Goal: Find specific page/section: Find specific page/section

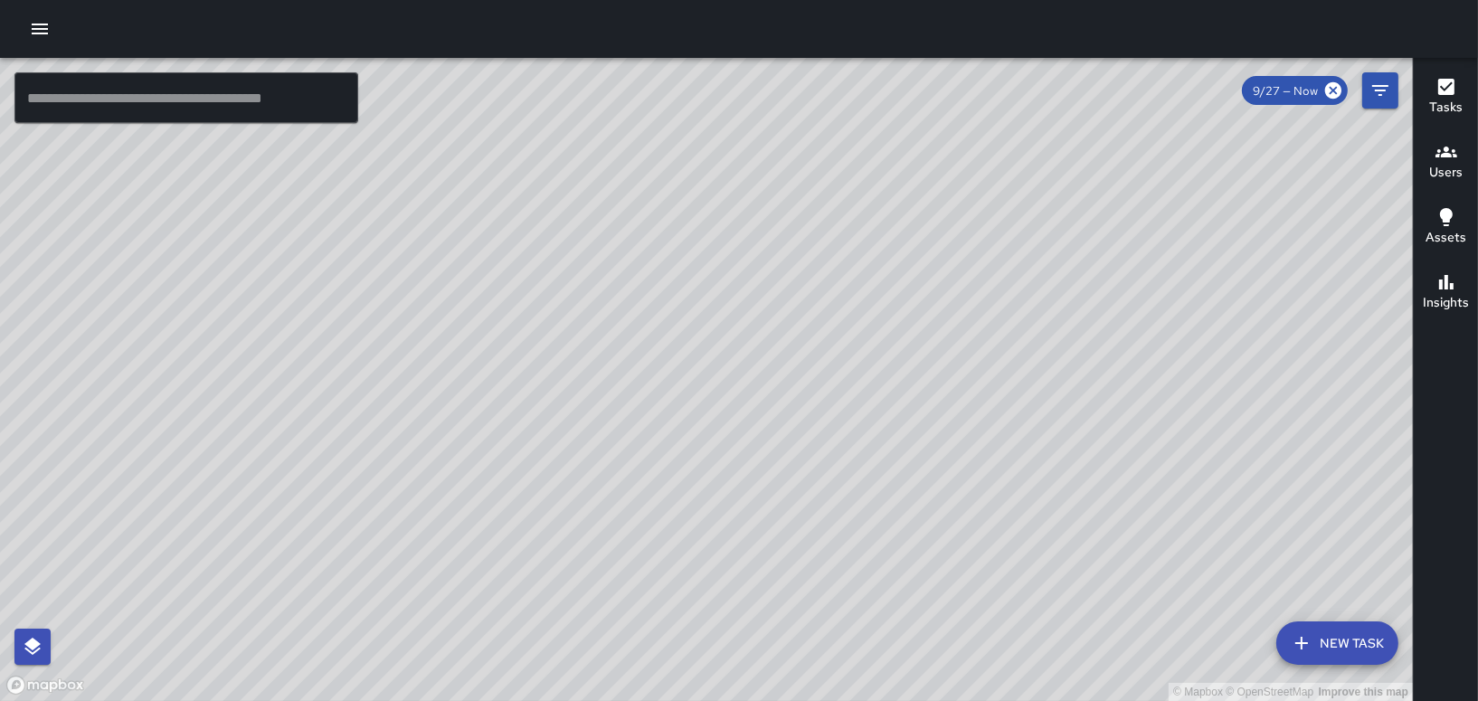
scroll to position [308, 0]
click at [1443, 174] on h6 "Users" at bounding box center [1445, 173] width 33 height 20
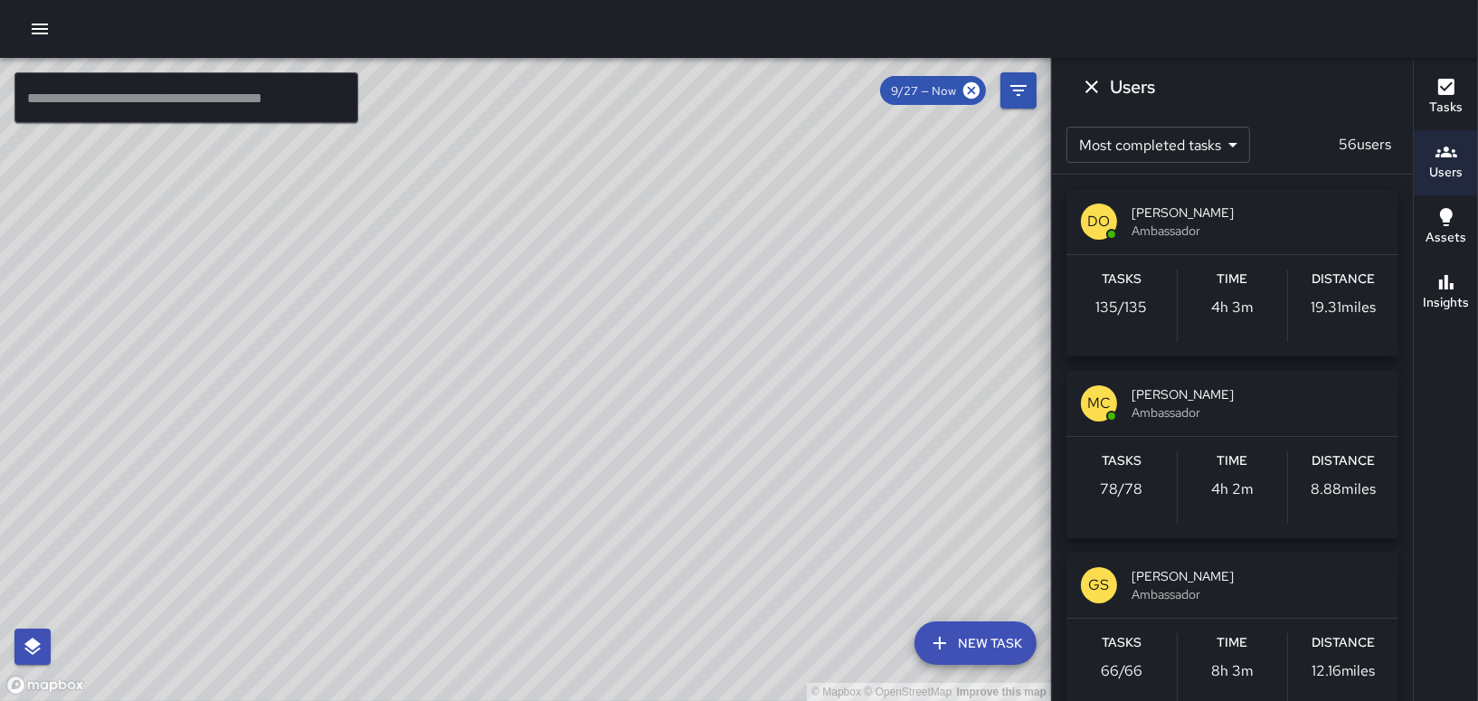
click at [1294, 250] on div "DO [PERSON_NAME] Ambassador" at bounding box center [1232, 221] width 332 height 65
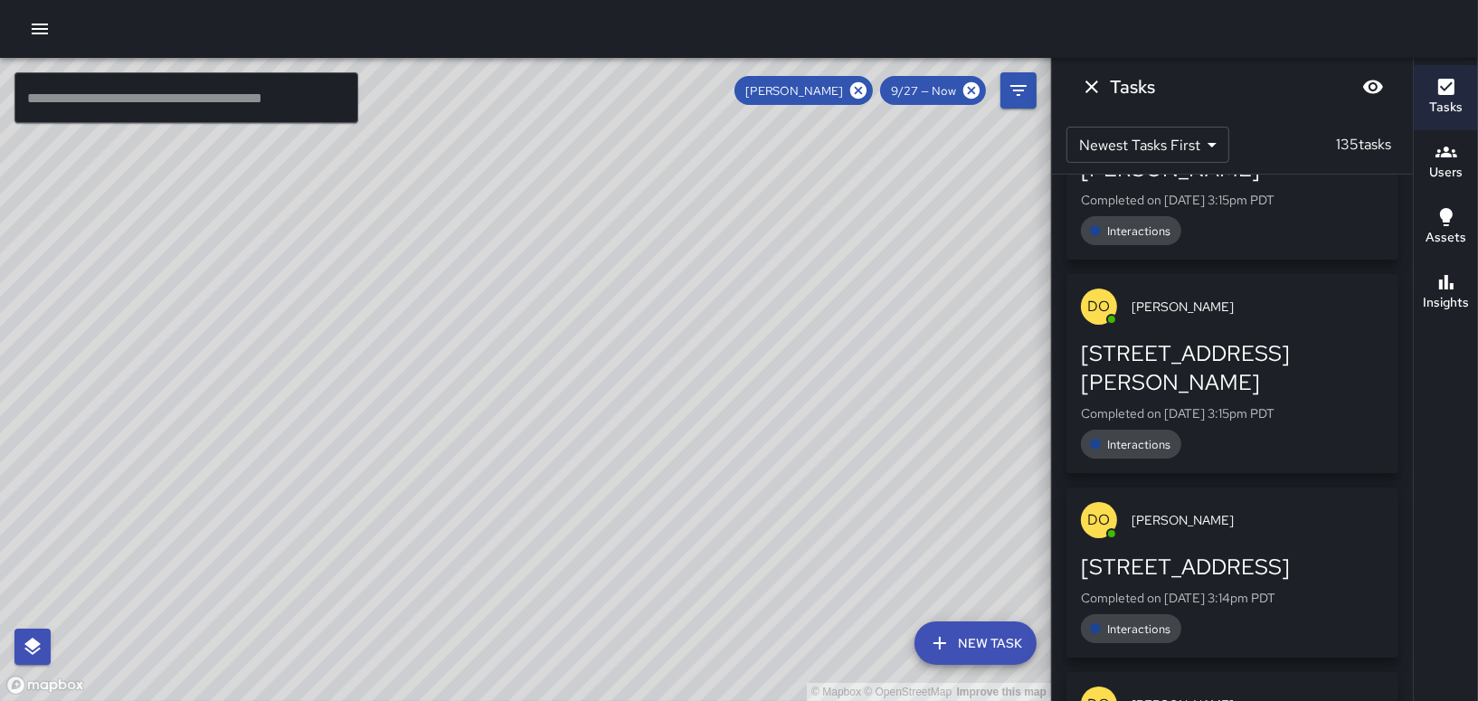
scroll to position [271, 0]
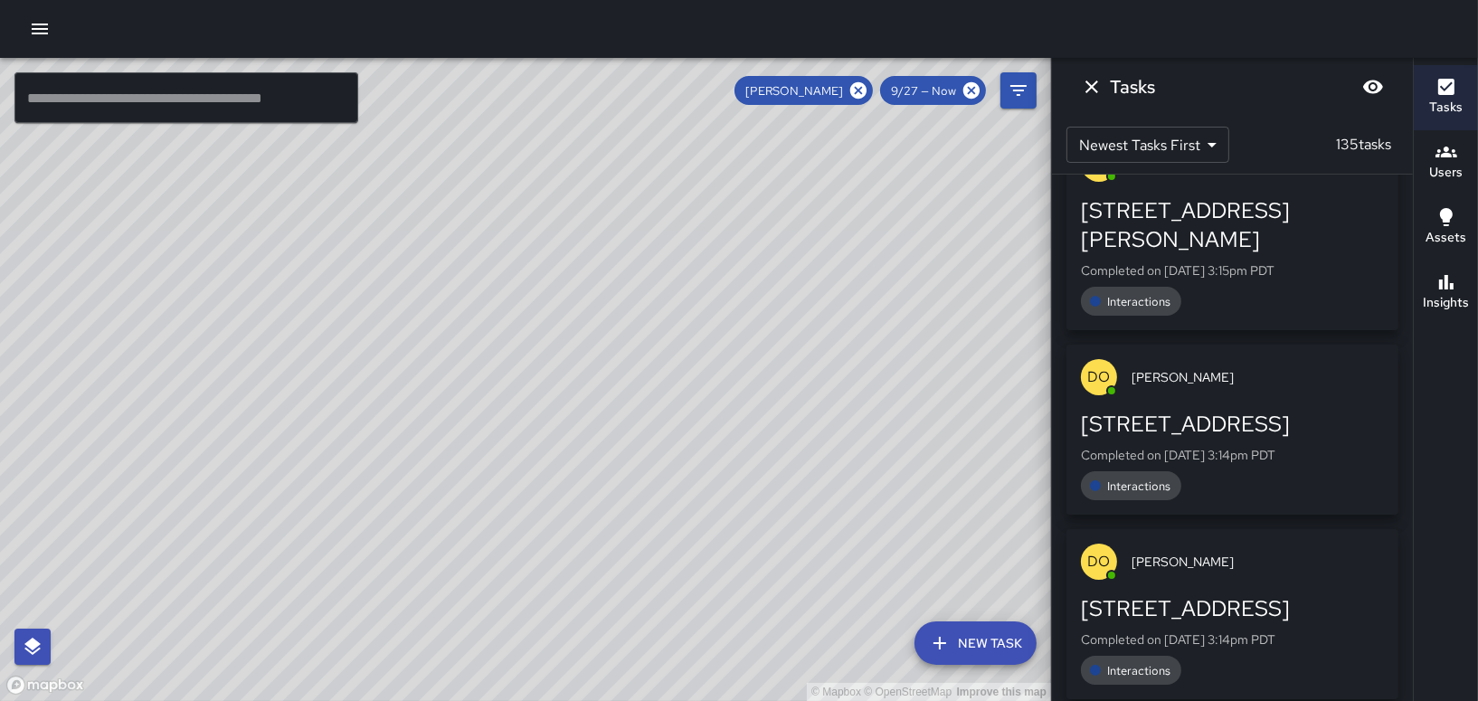
click at [1451, 174] on h6 "Users" at bounding box center [1445, 173] width 33 height 20
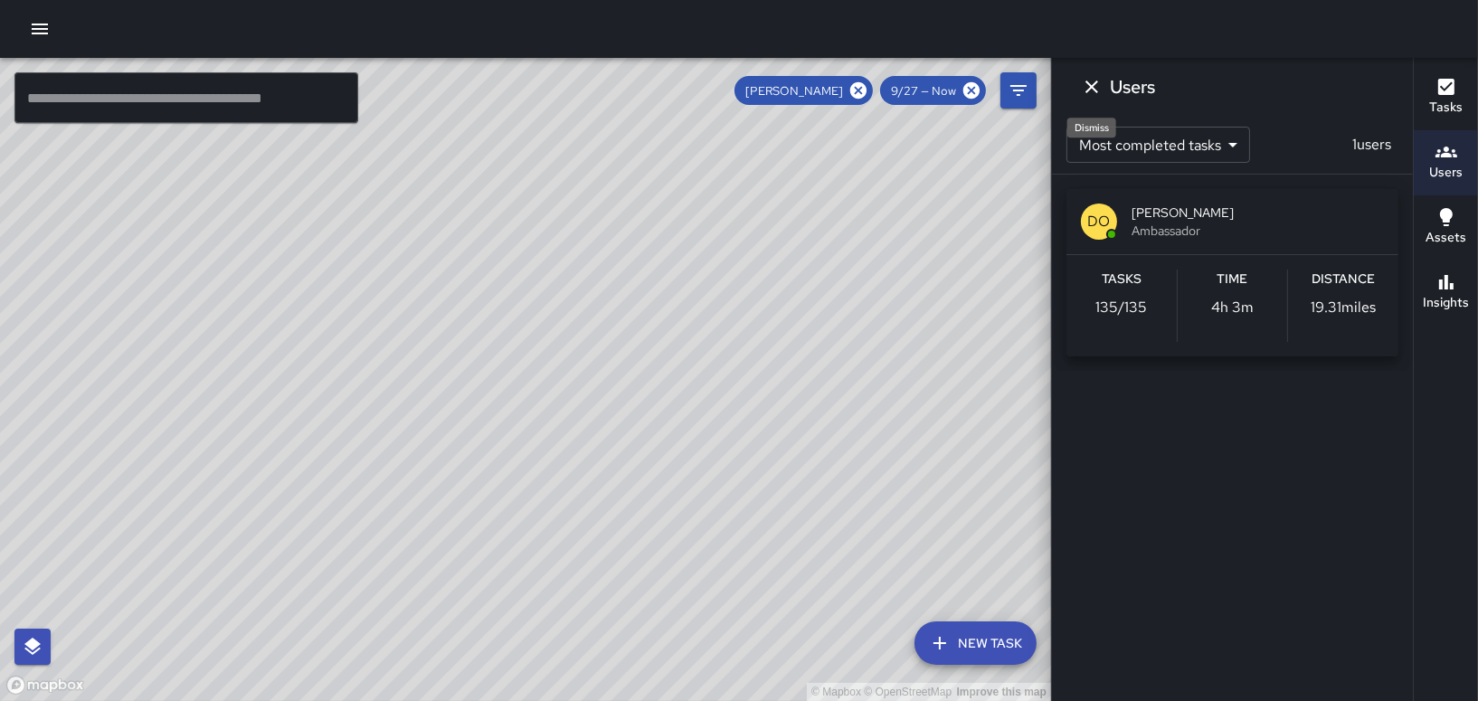
click at [1092, 77] on icon "Dismiss" at bounding box center [1092, 87] width 22 height 22
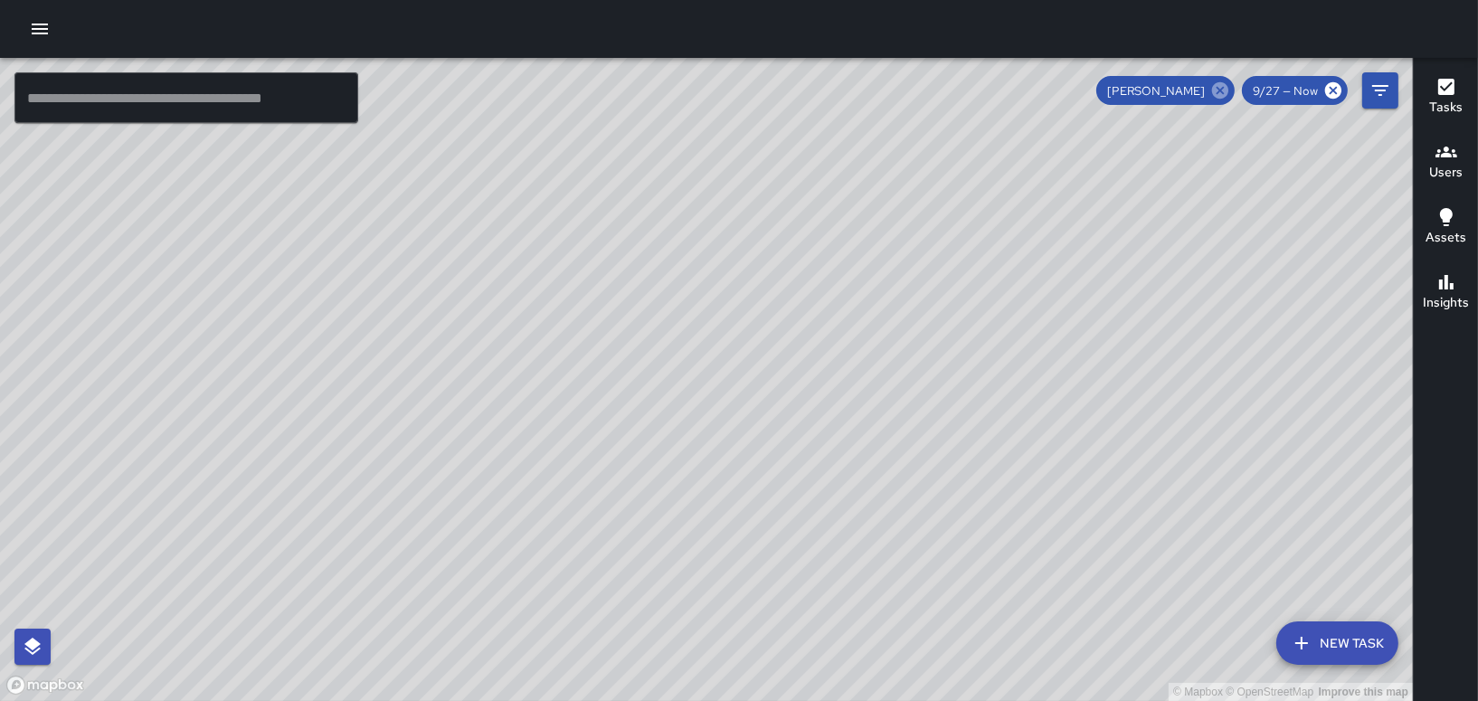
click at [1226, 90] on icon at bounding box center [1220, 90] width 16 height 16
click at [1463, 154] on button "Users" at bounding box center [1446, 162] width 64 height 65
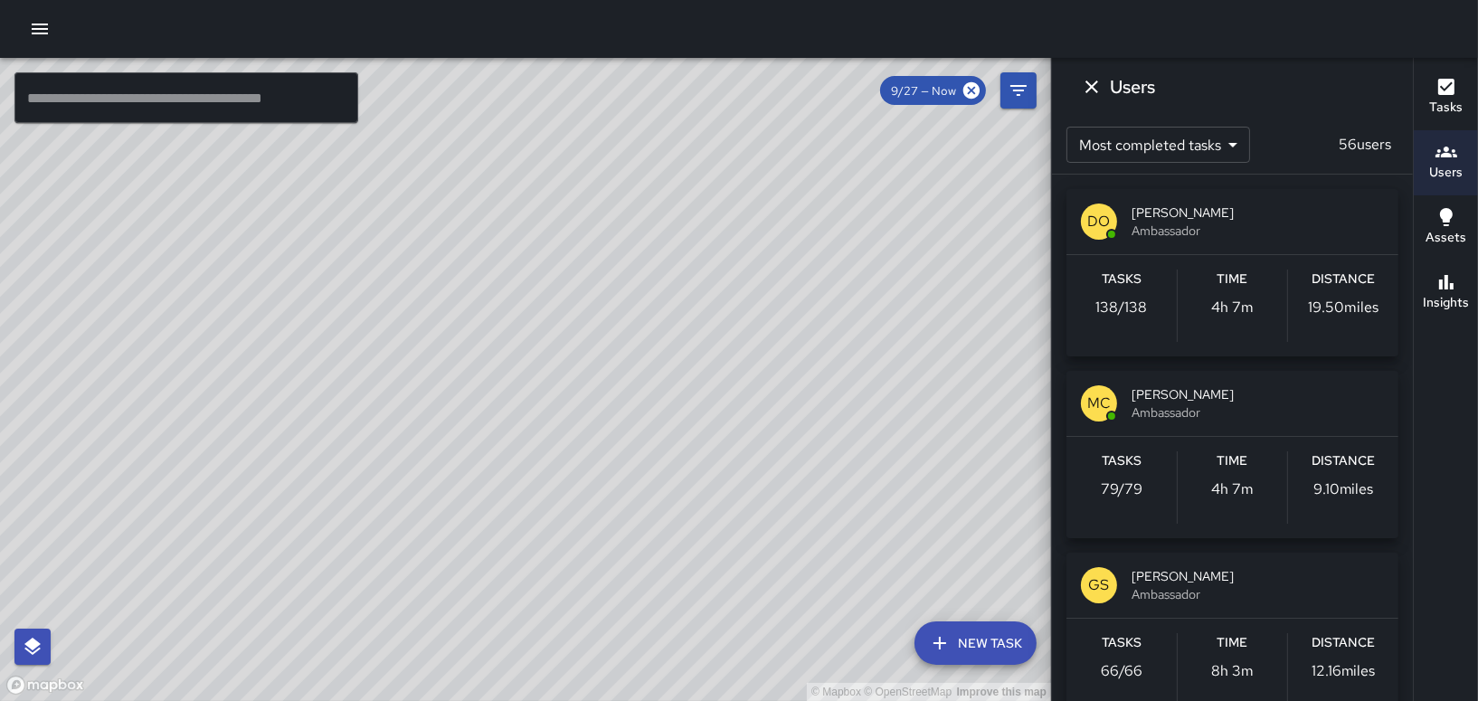
scroll to position [2267, 0]
drag, startPoint x: 384, startPoint y: 439, endPoint x: 704, endPoint y: 421, distance: 319.7
click at [704, 421] on div "© Mapbox © OpenStreetMap Improve this map" at bounding box center [525, 379] width 1051 height 643
drag, startPoint x: 631, startPoint y: 449, endPoint x: 923, endPoint y: 159, distance: 411.2
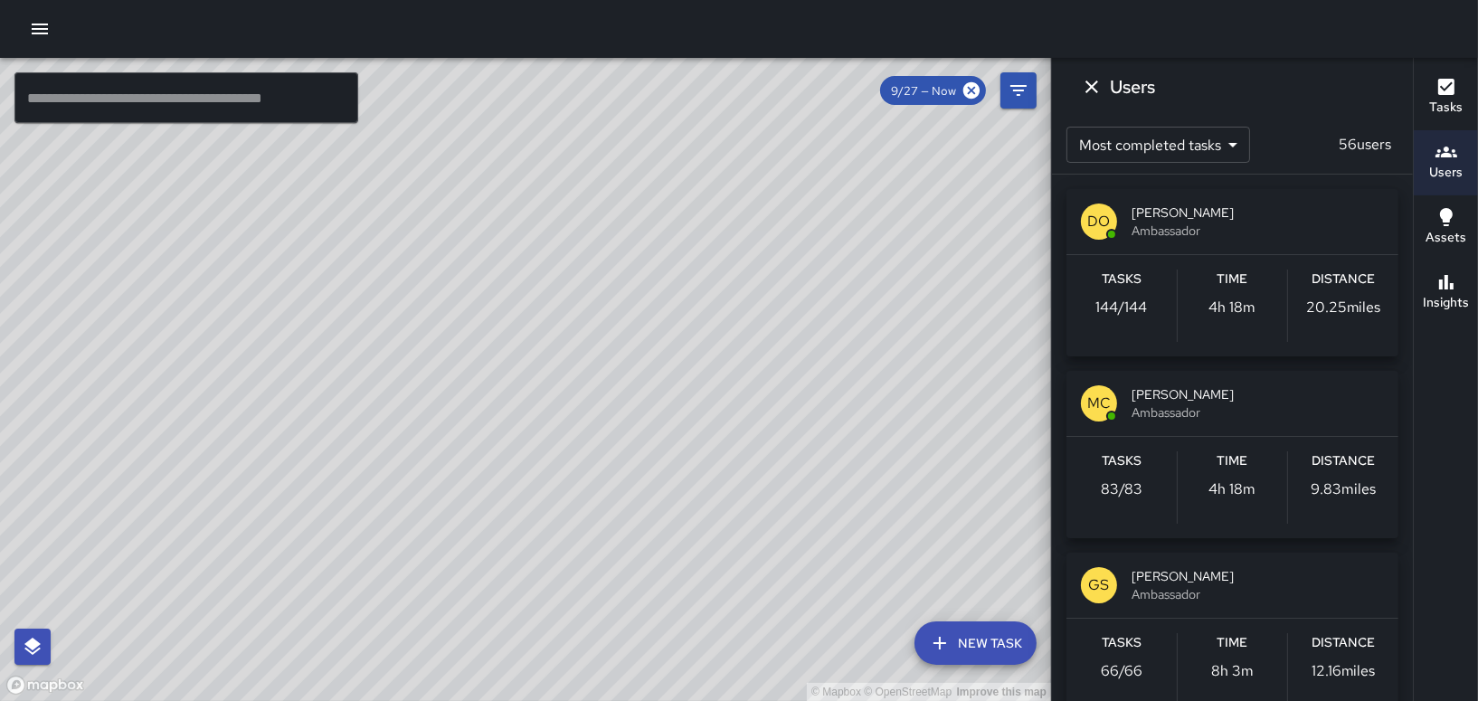
click at [923, 159] on div "© Mapbox © OpenStreetMap Improve this map" at bounding box center [525, 379] width 1051 height 643
drag, startPoint x: 823, startPoint y: 188, endPoint x: 814, endPoint y: 554, distance: 366.4
click at [814, 554] on div "© Mapbox © OpenStreetMap Improve this map" at bounding box center [525, 379] width 1051 height 643
drag, startPoint x: 746, startPoint y: 505, endPoint x: 871, endPoint y: 694, distance: 226.5
click at [875, 700] on html "© Mapbox © OpenStreetMap Improve this map ​ New Task 9/27 — Now Map Layers Task…" at bounding box center [739, 350] width 1478 height 701
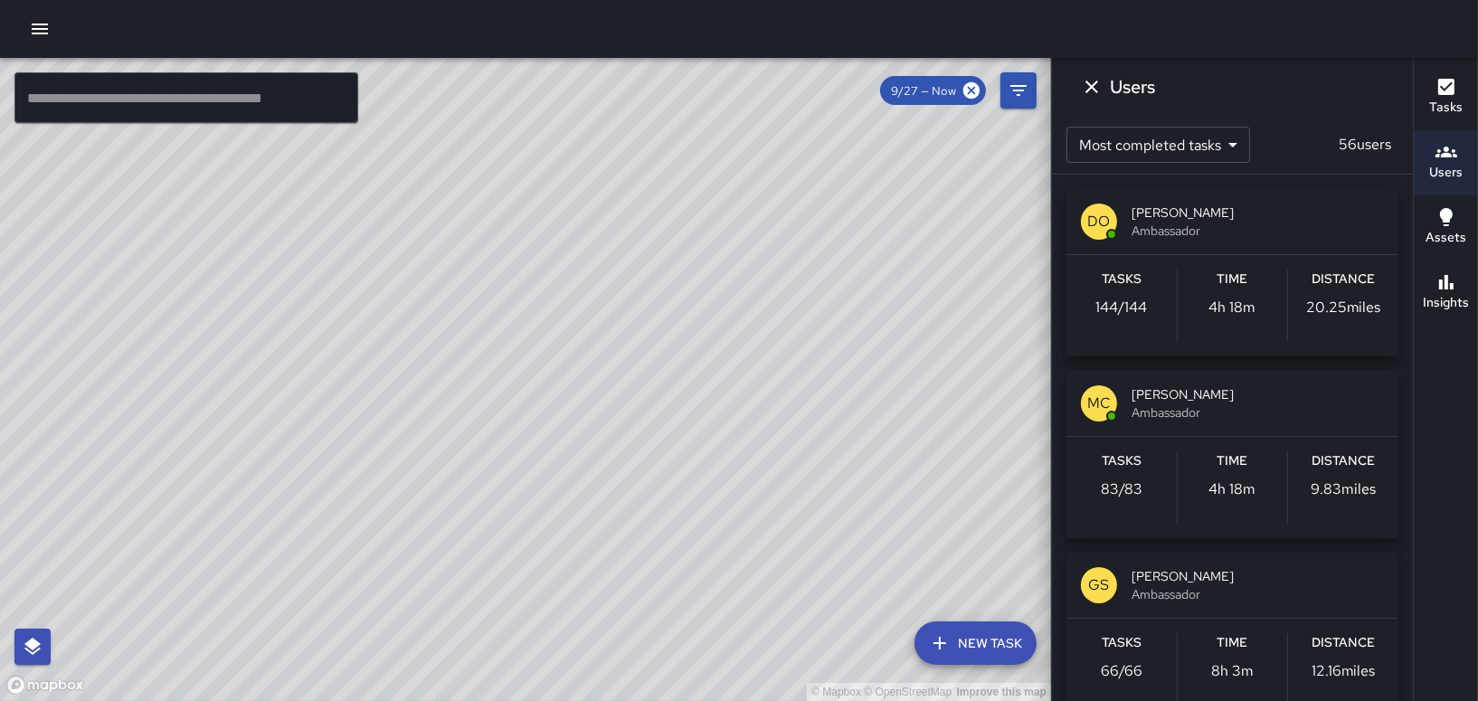
drag, startPoint x: 693, startPoint y: 423, endPoint x: 719, endPoint y: 278, distance: 147.9
click at [717, 299] on div "© Mapbox © OpenStreetMap Improve this map" at bounding box center [525, 379] width 1051 height 643
drag, startPoint x: 857, startPoint y: 498, endPoint x: 519, endPoint y: 241, distance: 424.7
click at [650, 196] on div "© Mapbox © OpenStreetMap Improve this map" at bounding box center [525, 379] width 1051 height 643
drag, startPoint x: 506, startPoint y: 510, endPoint x: 606, endPoint y: 110, distance: 411.9
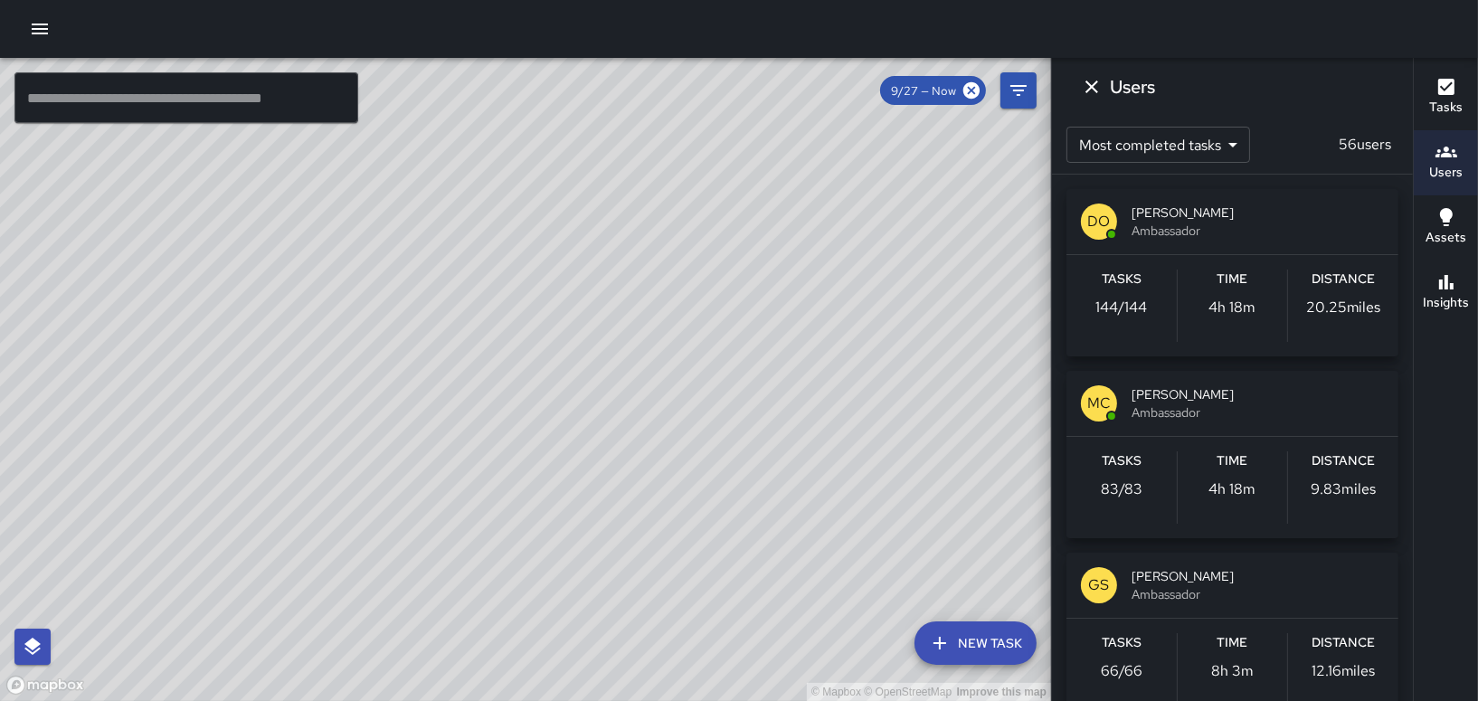
click at [364, 325] on div "© Mapbox © OpenStreetMap Improve this map" at bounding box center [525, 379] width 1051 height 643
drag, startPoint x: 687, startPoint y: 191, endPoint x: 747, endPoint y: 324, distance: 145.7
click at [690, 374] on div "© Mapbox © OpenStreetMap Improve this map" at bounding box center [525, 379] width 1051 height 643
drag, startPoint x: 781, startPoint y: 295, endPoint x: 1068, endPoint y: 291, distance: 286.7
click at [1068, 291] on div "© Mapbox © OpenStreetMap Improve this map ​ New Task 9/27 — Now Map Layers Task…" at bounding box center [739, 379] width 1478 height 643
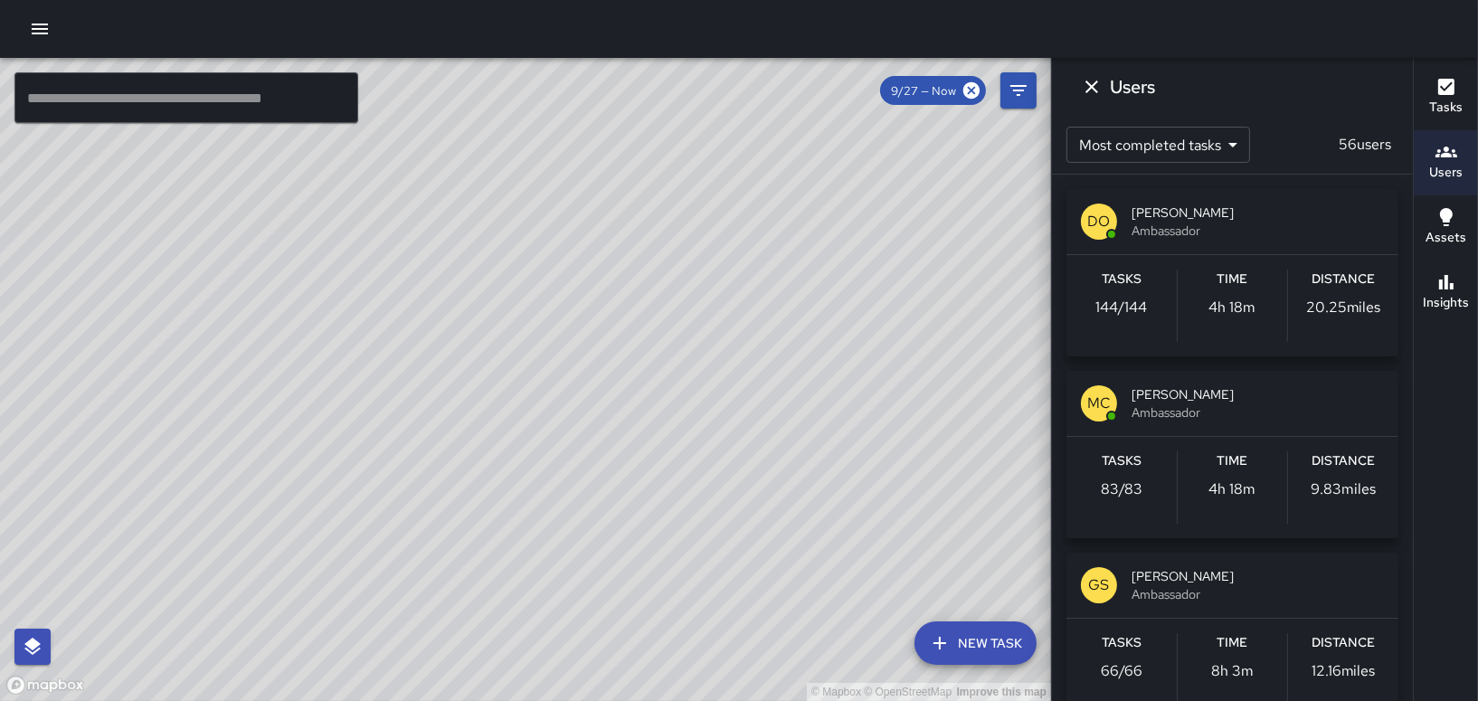
drag, startPoint x: 686, startPoint y: 464, endPoint x: 633, endPoint y: 109, distance: 358.5
click at [633, 109] on div "© Mapbox © OpenStreetMap Improve this map" at bounding box center [525, 379] width 1051 height 643
drag, startPoint x: 515, startPoint y: 420, endPoint x: 1083, endPoint y: 210, distance: 605.5
click at [536, 362] on div "© Mapbox © OpenStreetMap Improve this map" at bounding box center [525, 379] width 1051 height 643
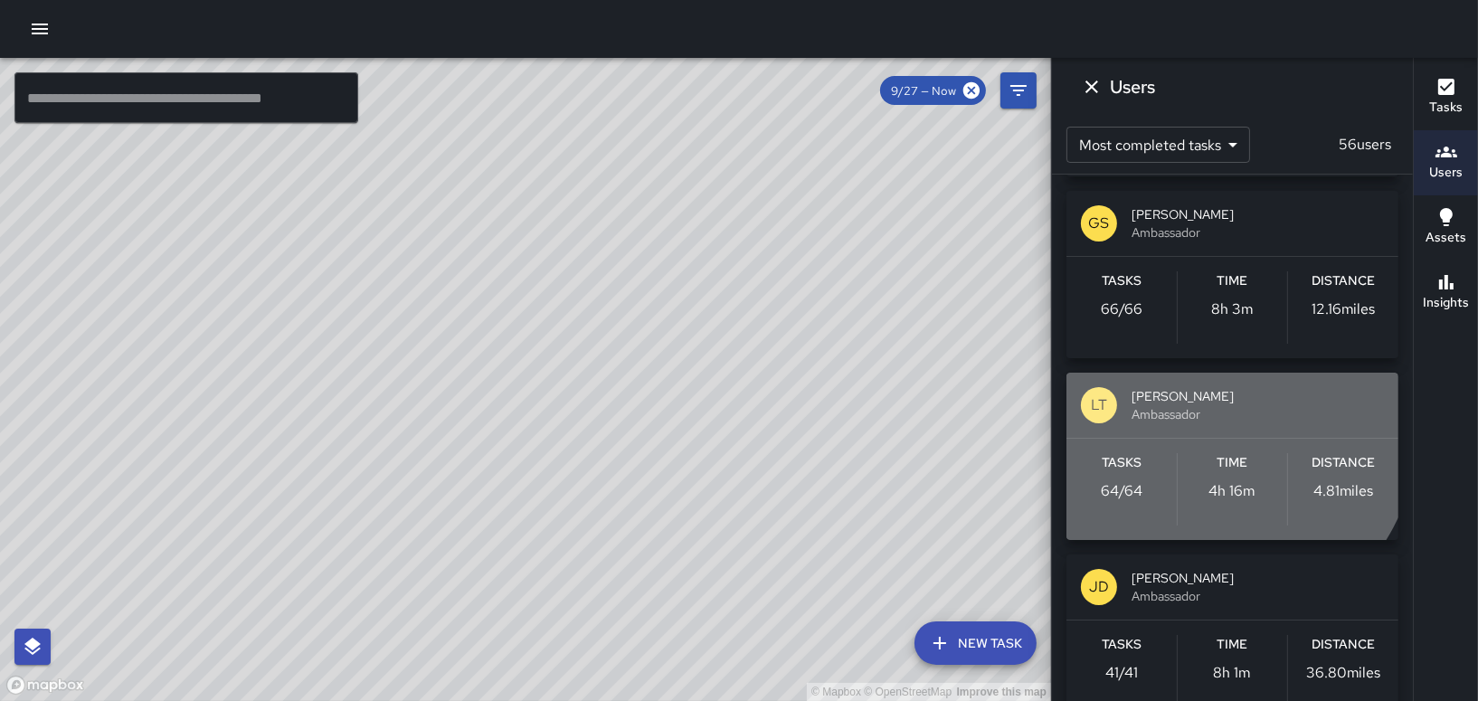
drag, startPoint x: 1155, startPoint y: 398, endPoint x: 1178, endPoint y: 386, distance: 25.5
click at [1160, 397] on span "[PERSON_NAME]" at bounding box center [1257, 396] width 252 height 18
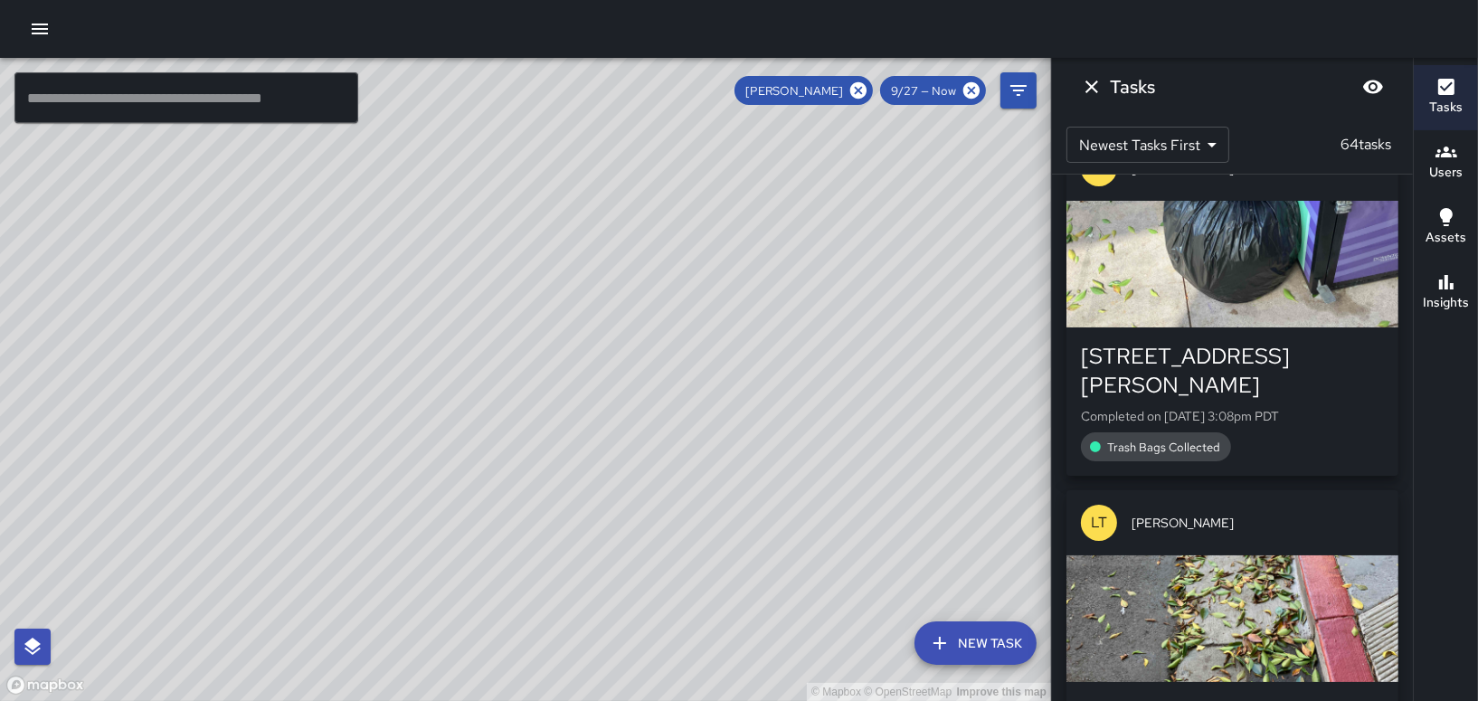
scroll to position [0, 0]
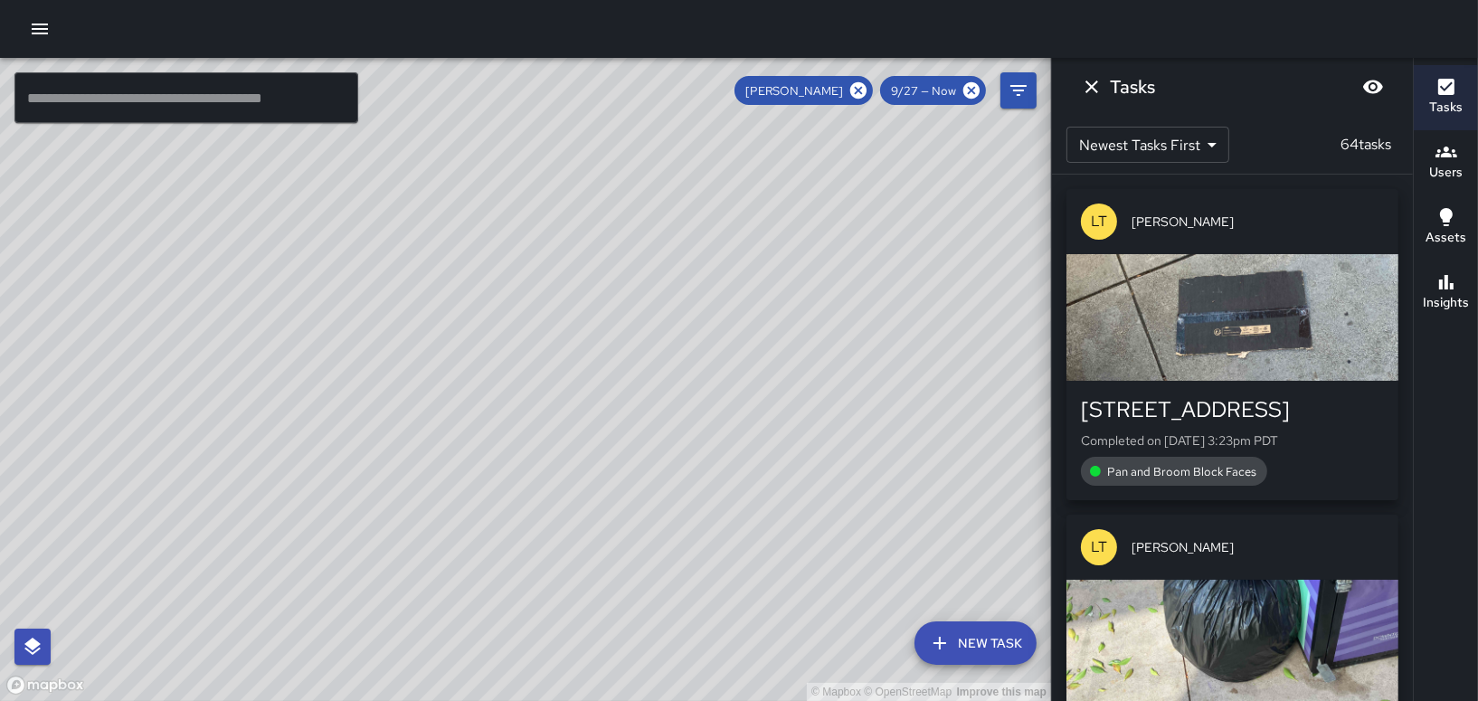
drag, startPoint x: 813, startPoint y: 300, endPoint x: 867, endPoint y: 355, distance: 77.4
click at [867, 355] on div "© Mapbox © OpenStreetMap Improve this map" at bounding box center [525, 379] width 1051 height 643
drag, startPoint x: 747, startPoint y: 269, endPoint x: 636, endPoint y: 525, distance: 279.1
click at [644, 534] on div "© Mapbox © OpenStreetMap Improve this map" at bounding box center [525, 379] width 1051 height 643
click at [1092, 81] on icon "Dismiss" at bounding box center [1092, 87] width 22 height 22
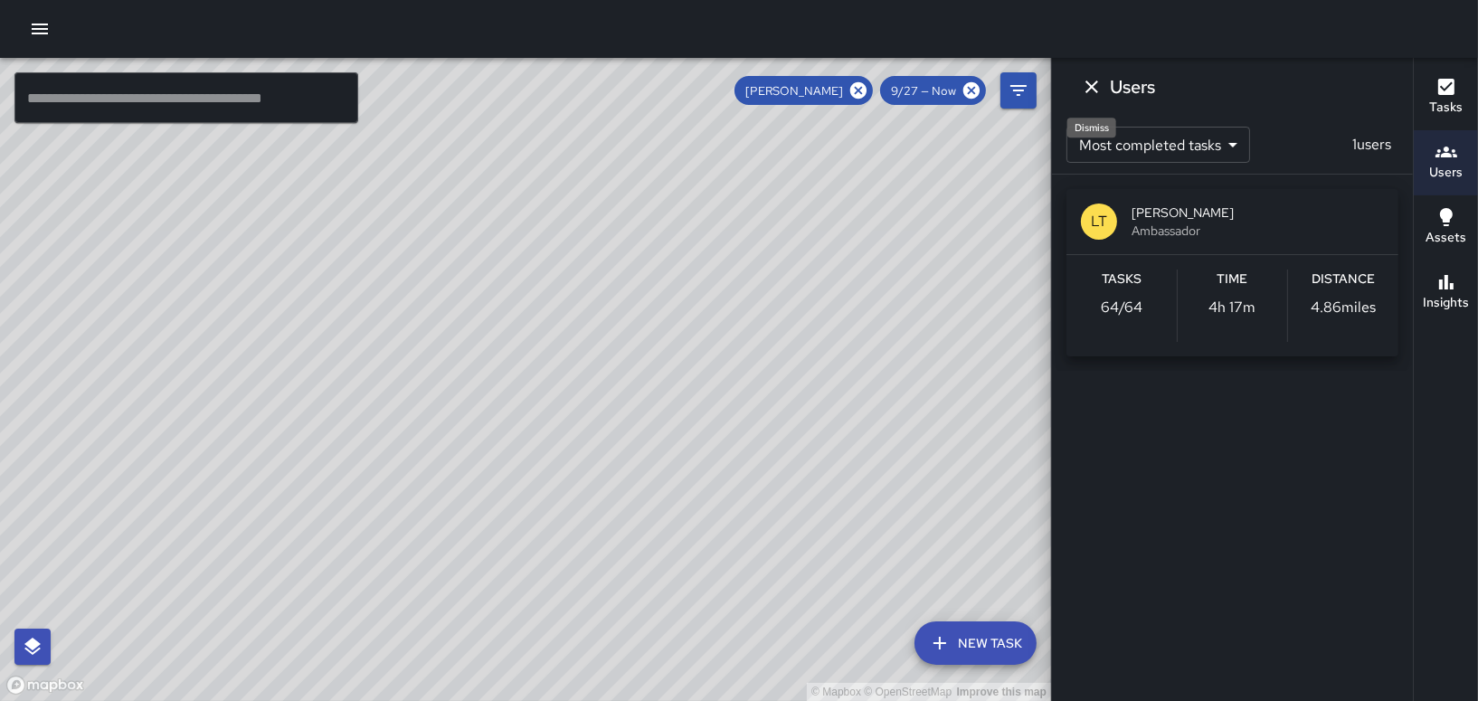
click at [1088, 86] on icon "Dismiss" at bounding box center [1092, 87] width 22 height 22
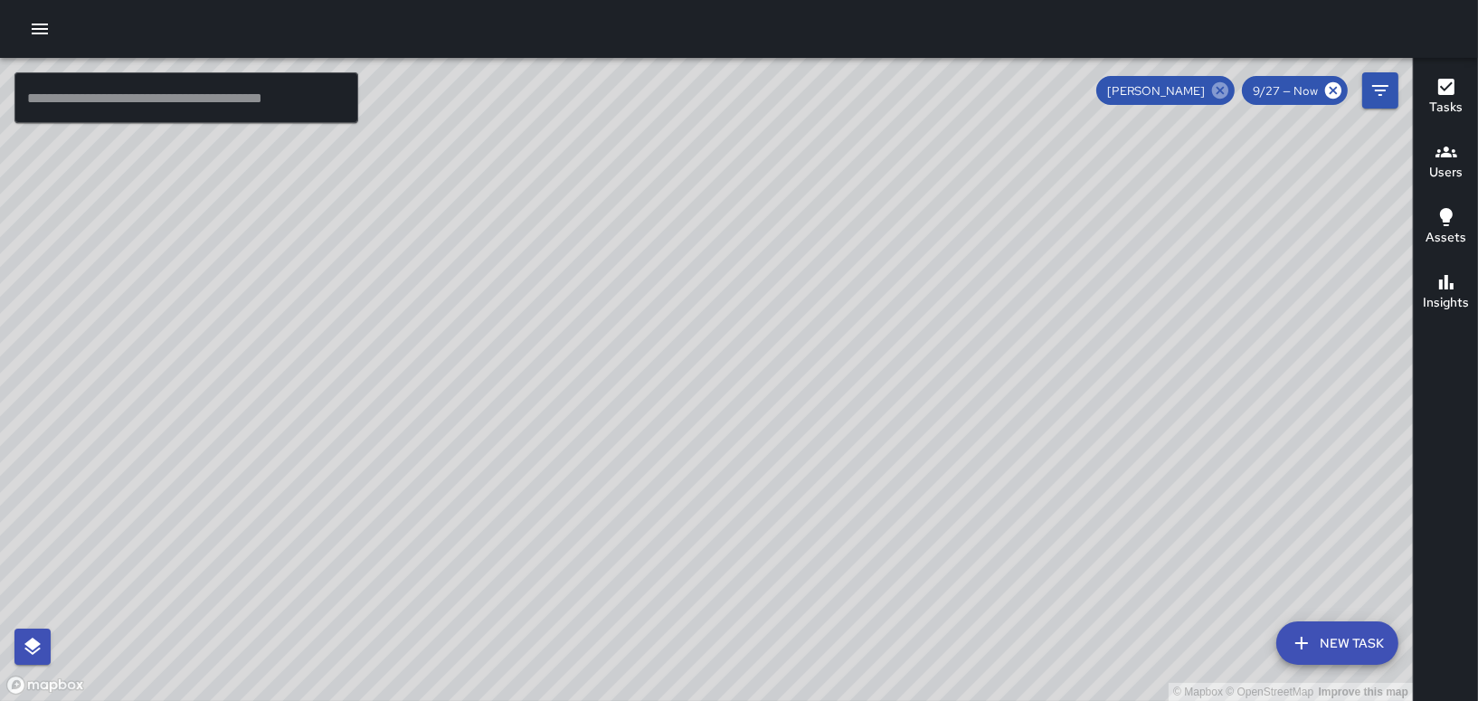
click at [1225, 90] on icon at bounding box center [1220, 90] width 16 height 16
drag, startPoint x: 864, startPoint y: 336, endPoint x: 684, endPoint y: 567, distance: 293.2
click at [692, 592] on div "© Mapbox © OpenStreetMap Improve this map" at bounding box center [706, 379] width 1413 height 643
drag, startPoint x: 862, startPoint y: 236, endPoint x: 866, endPoint y: 378, distance: 142.1
click at [866, 379] on div "© Mapbox © OpenStreetMap Improve this map" at bounding box center [706, 379] width 1413 height 643
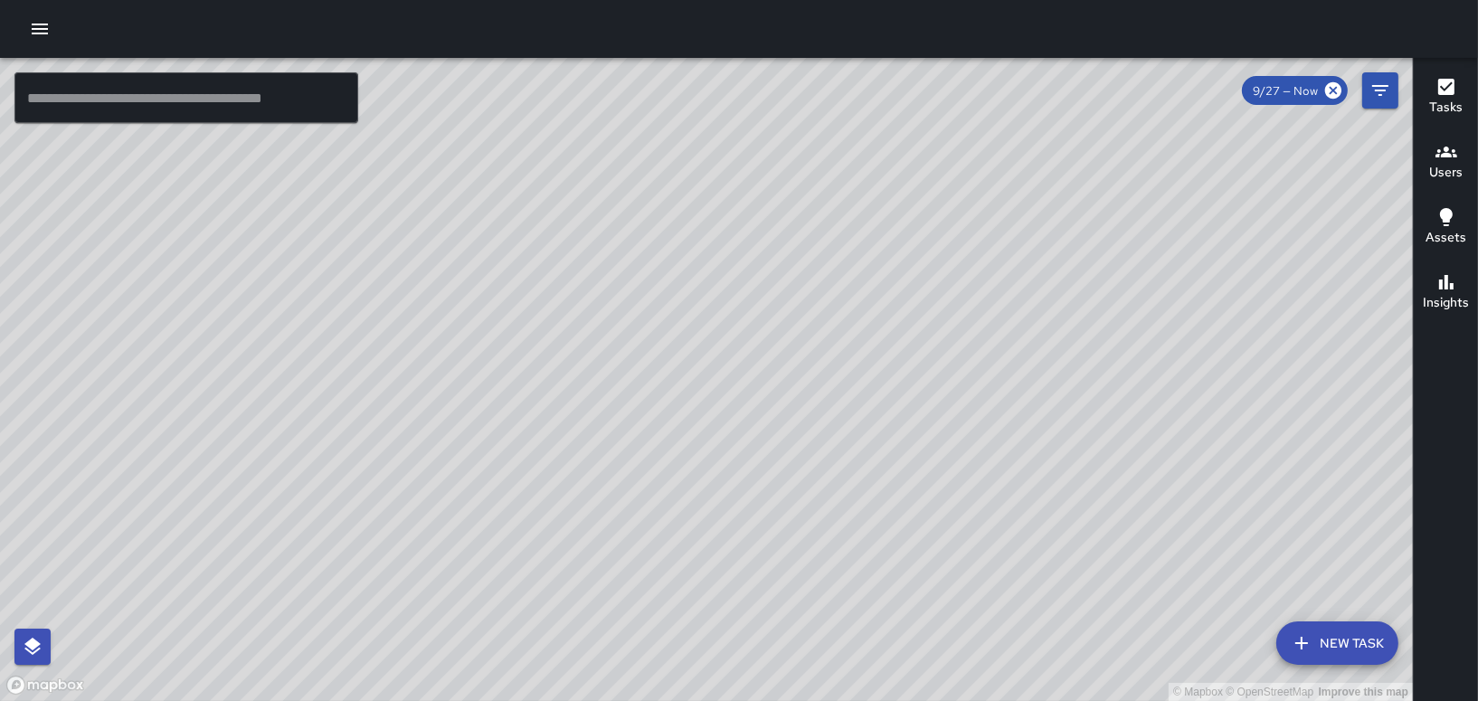
drag, startPoint x: 844, startPoint y: 85, endPoint x: 945, endPoint y: 506, distance: 432.6
click at [945, 506] on div "© Mapbox © OpenStreetMap Improve this map" at bounding box center [706, 379] width 1413 height 643
